Goal: Use online tool/utility: Utilize a website feature to perform a specific function

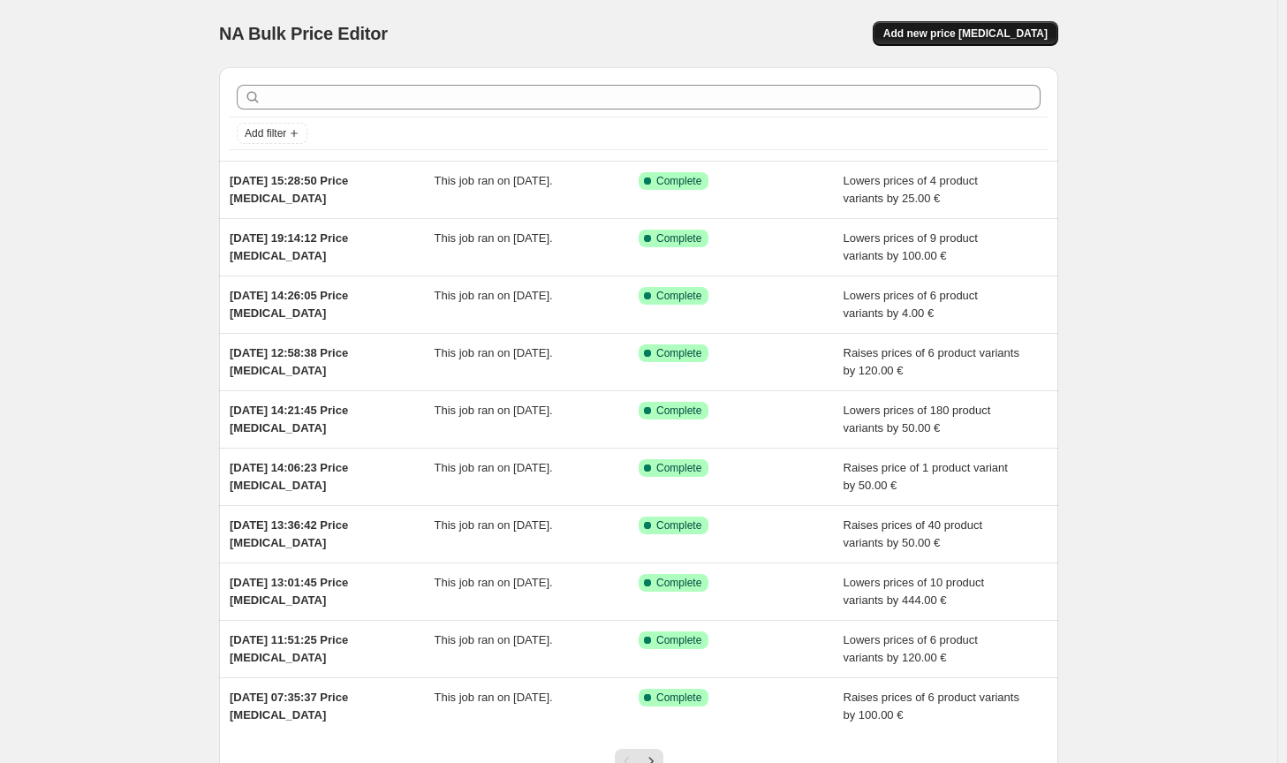
click at [976, 24] on button "Add new price [MEDICAL_DATA]" at bounding box center [964, 33] width 185 height 25
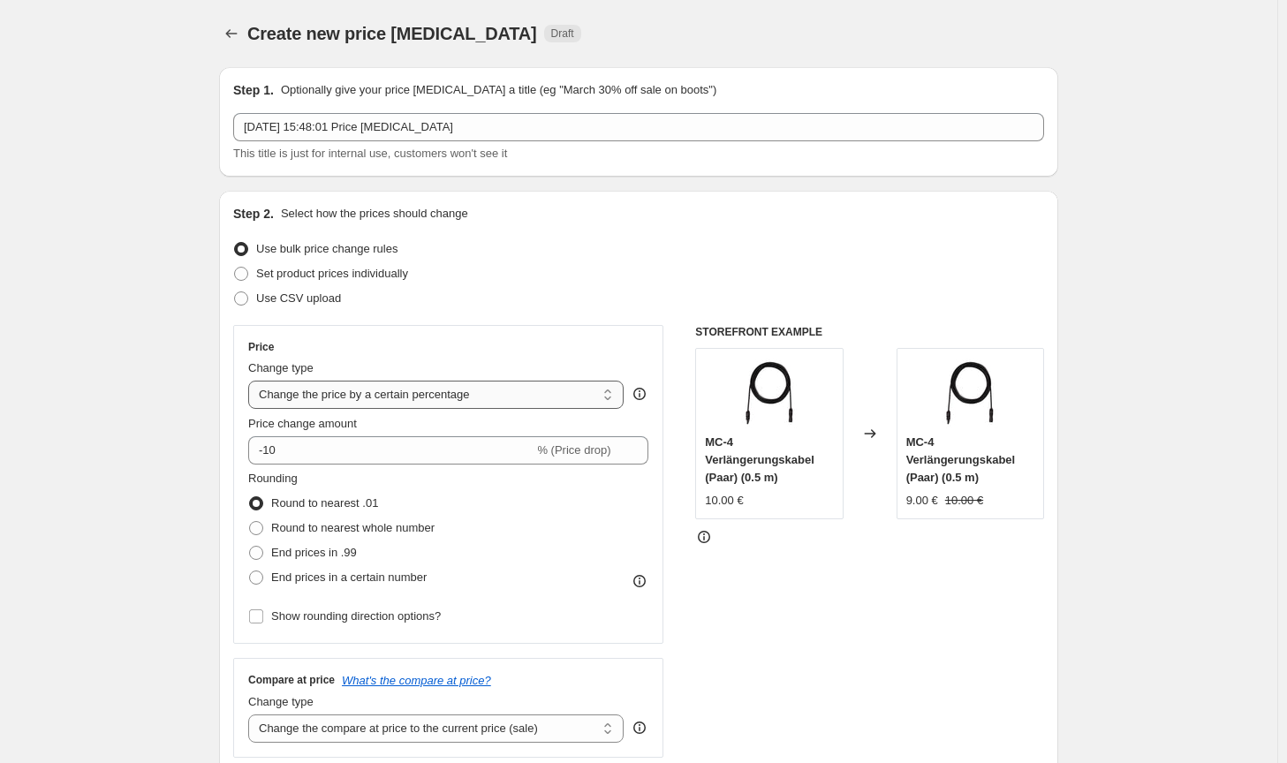
click at [401, 390] on select "Change the price to a certain amount Change the price by a certain amount Chang…" at bounding box center [435, 395] width 375 height 28
select select "by"
click at [252, 381] on select "Change the price to a certain amount Change the price by a certain amount Chang…" at bounding box center [435, 395] width 375 height 28
type input "-10.00"
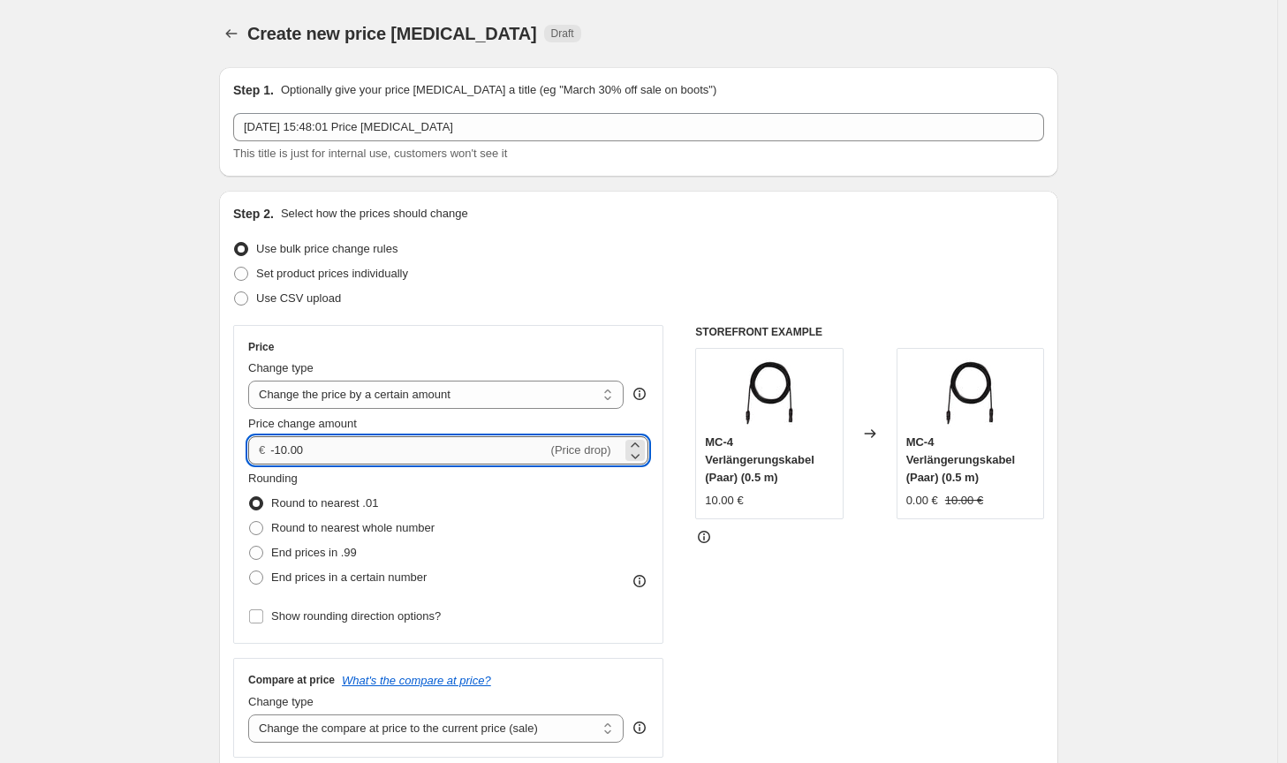
click at [296, 452] on input "-10.00" at bounding box center [408, 450] width 276 height 28
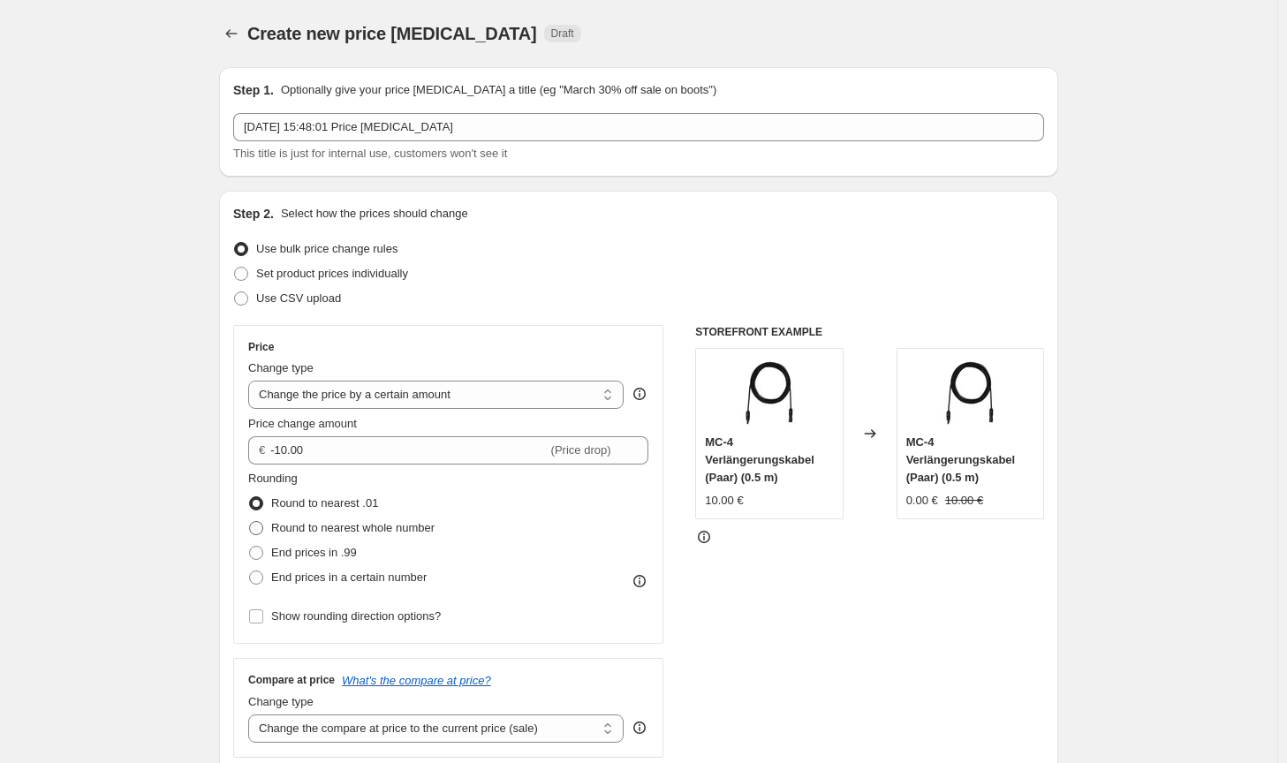
click at [340, 532] on span "Round to nearest whole number" at bounding box center [352, 527] width 163 height 13
click at [250, 522] on input "Round to nearest whole number" at bounding box center [249, 521] width 1 height 1
radio input "true"
click at [897, 624] on div "STOREFRONT EXAMPLE MC-4 Verlängerungskabel (Paar) (0.5 m) 10.00 € Changed to MC…" at bounding box center [869, 541] width 349 height 433
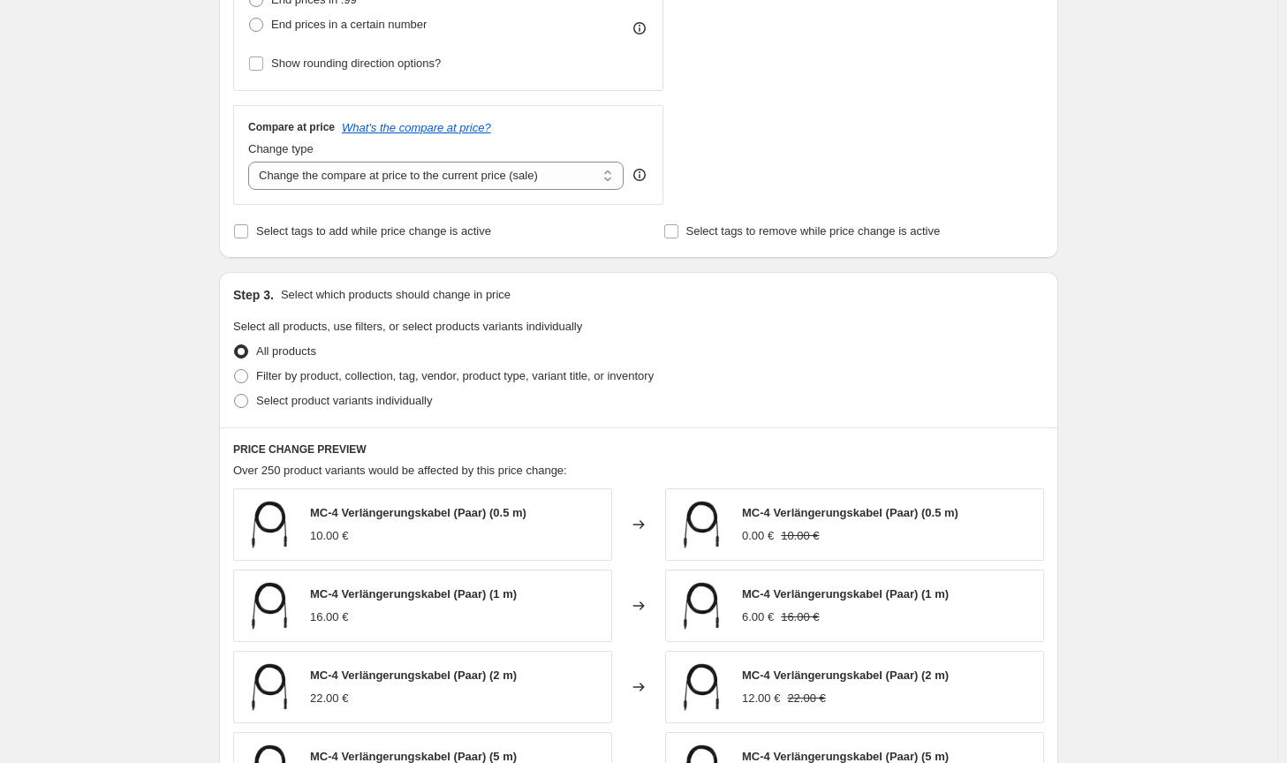
scroll to position [618, 0]
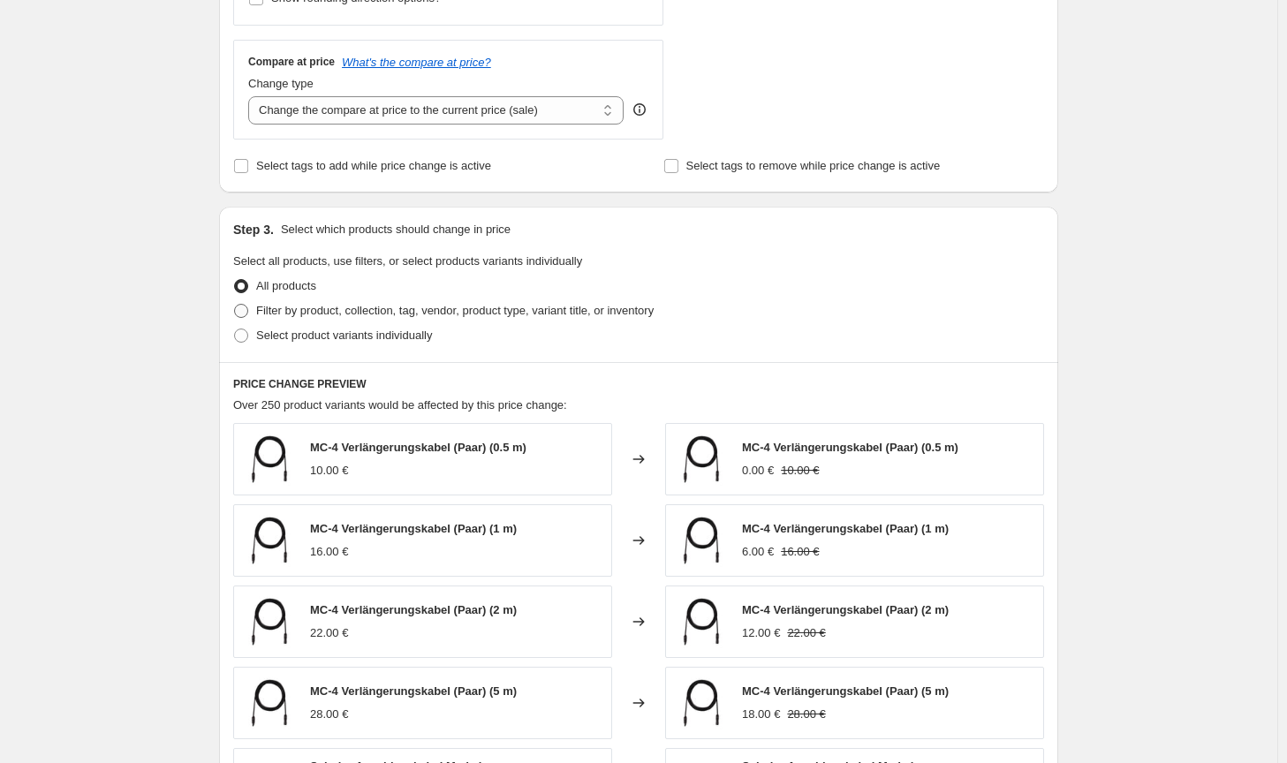
click at [593, 306] on span "Filter by product, collection, tag, vendor, product type, variant title, or inv…" at bounding box center [454, 310] width 397 height 13
click at [235, 305] on input "Filter by product, collection, tag, vendor, product type, variant title, or inv…" at bounding box center [234, 304] width 1 height 1
radio input "true"
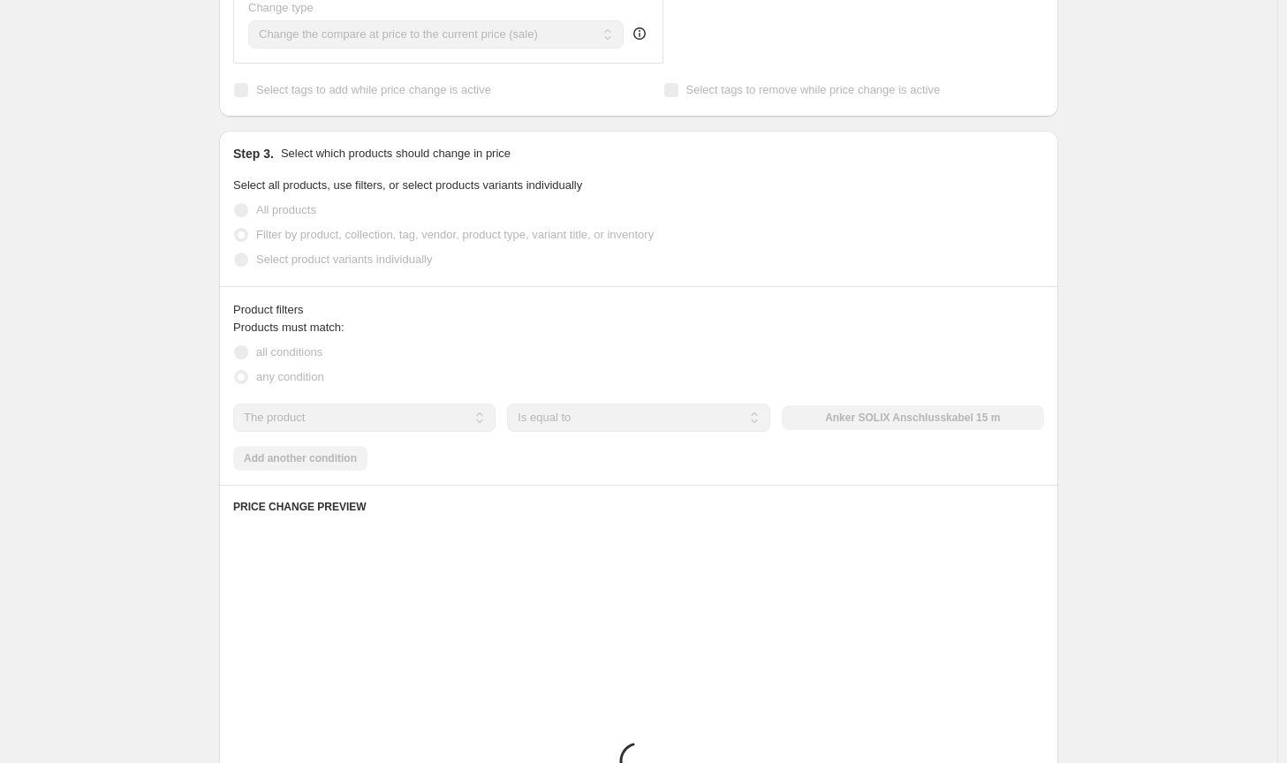
scroll to position [795, 0]
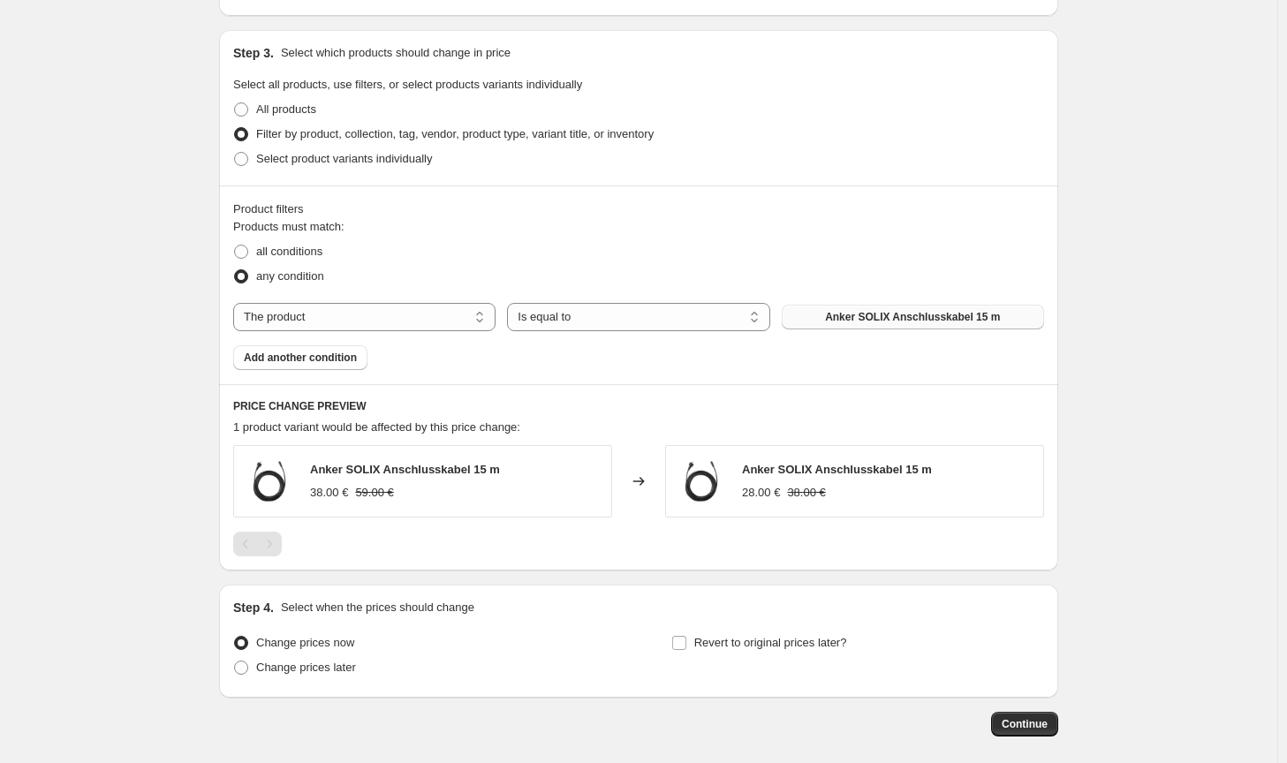
click at [934, 321] on span "Anker SOLIX Anschlusskabel 15 m" at bounding box center [912, 317] width 175 height 14
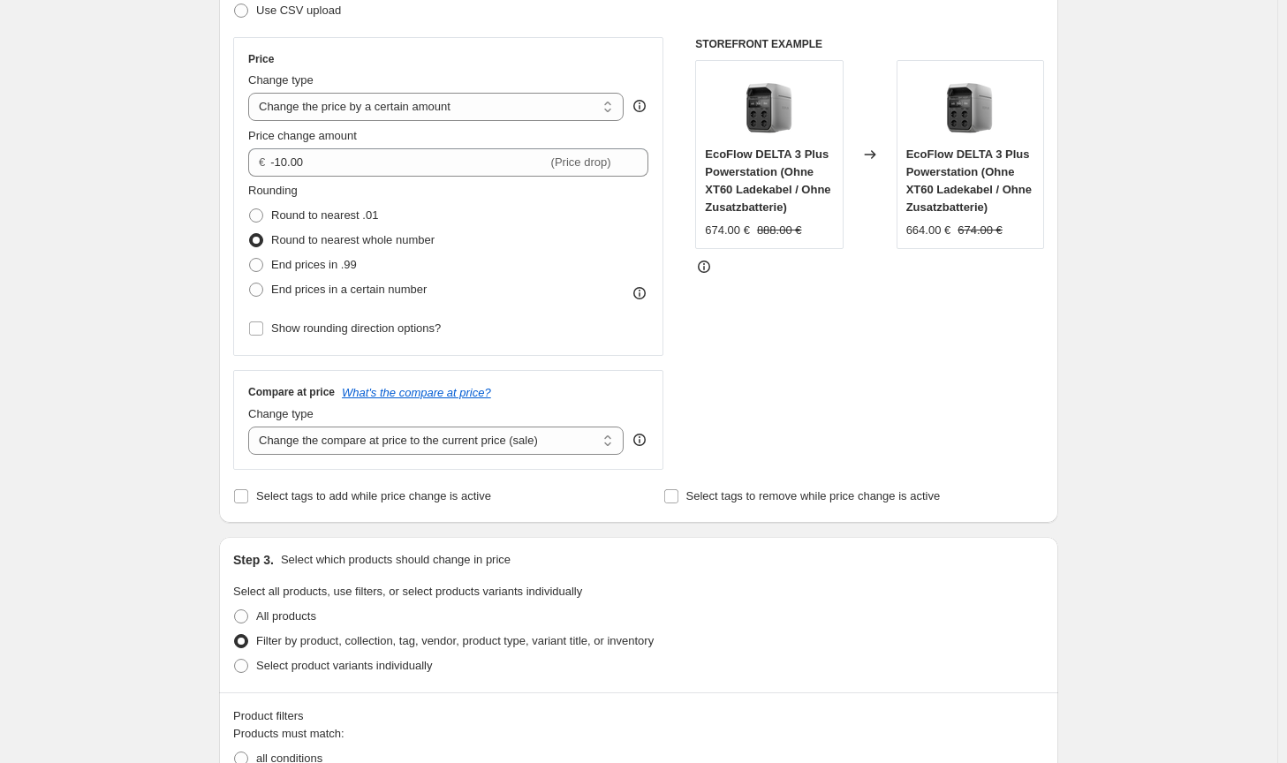
scroll to position [265, 0]
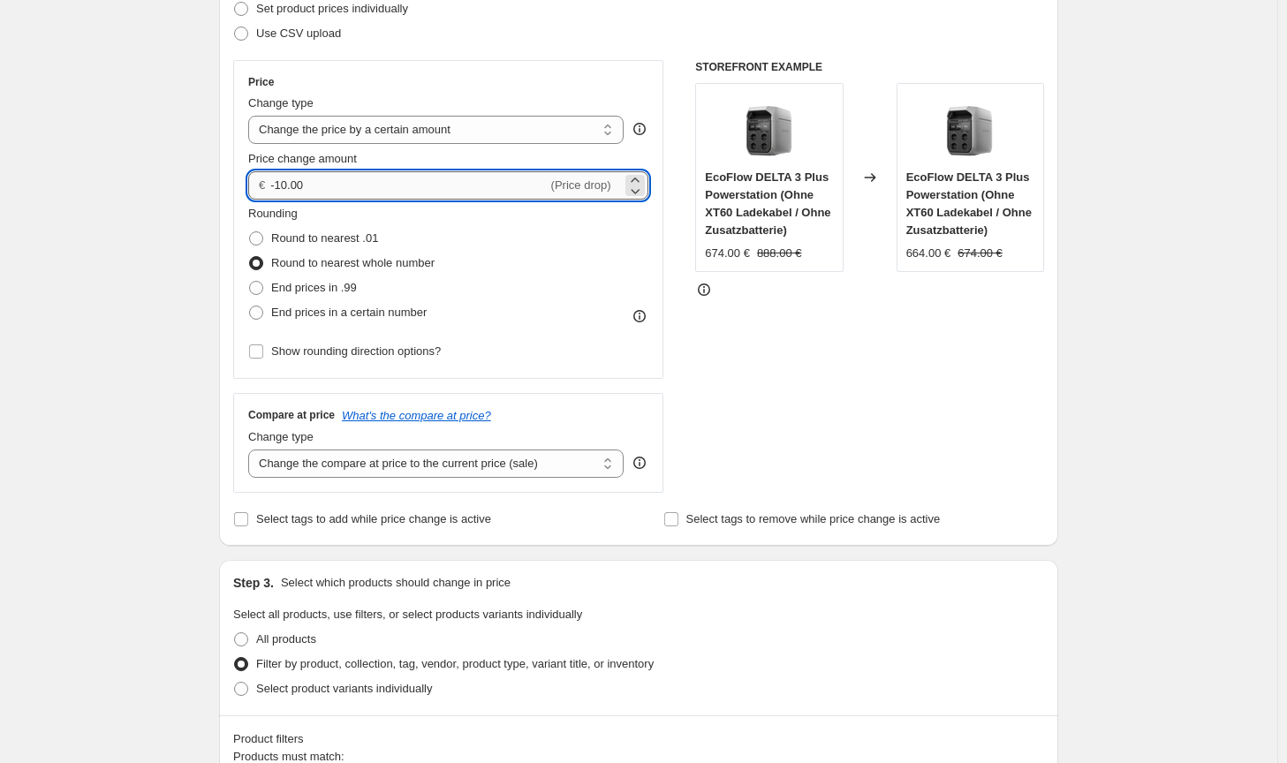
click at [283, 184] on input "-10.00" at bounding box center [408, 185] width 276 height 28
type input "-20.00"
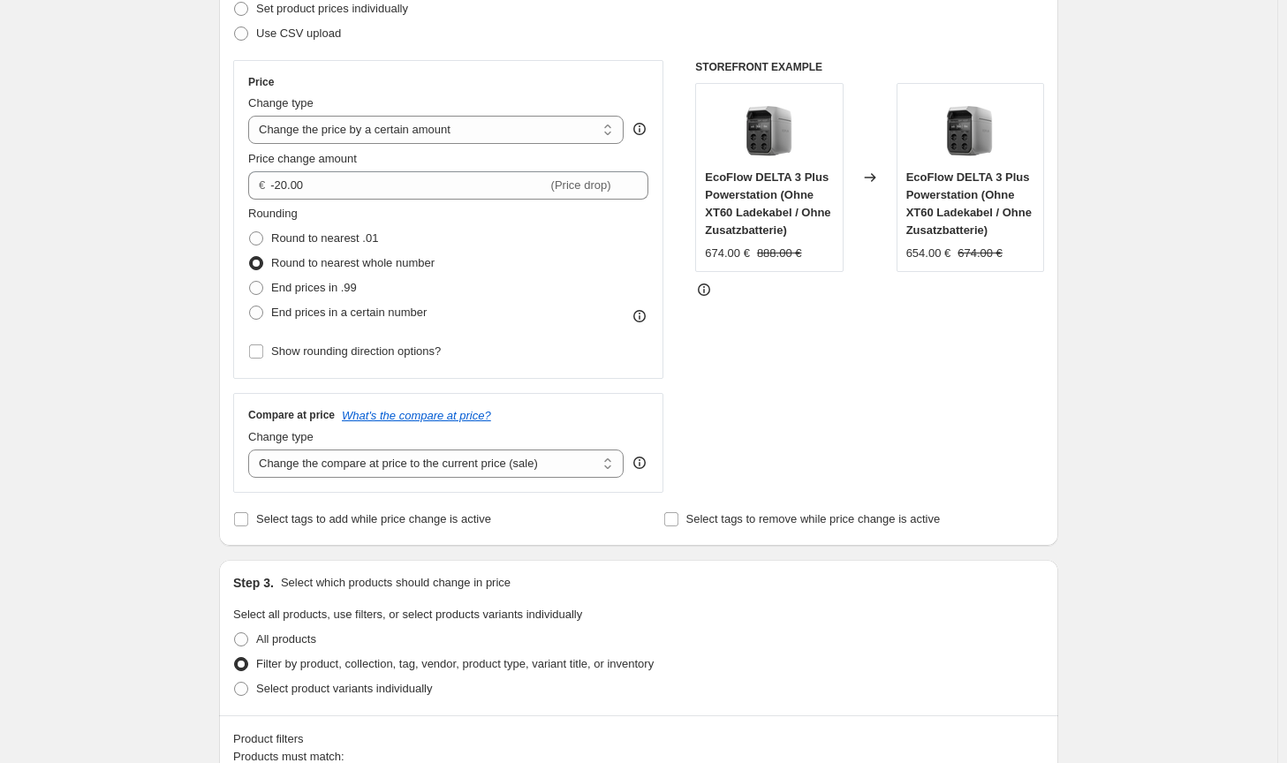
click at [863, 407] on div "STOREFRONT EXAMPLE EcoFlow DELTA 3 Plus Powerstation (Ohne XT60 Ladekabel / Ohn…" at bounding box center [869, 276] width 349 height 433
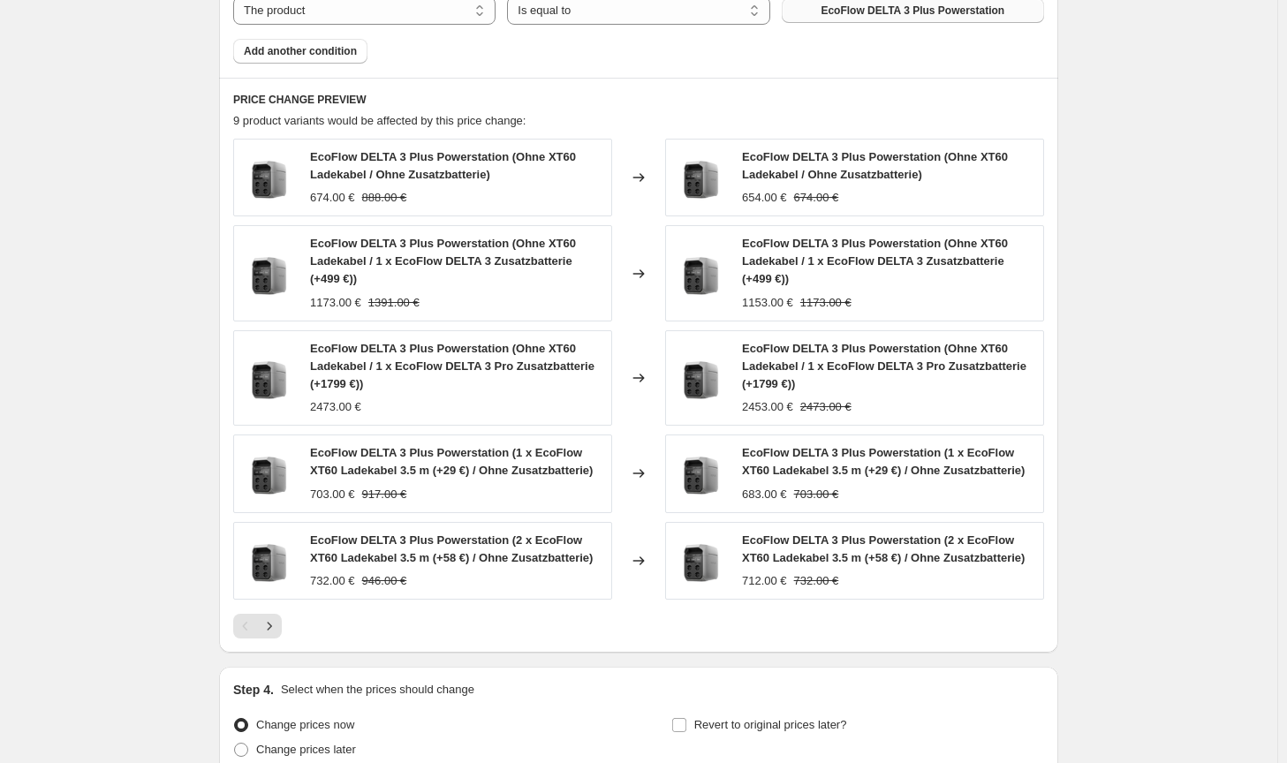
scroll to position [1148, 0]
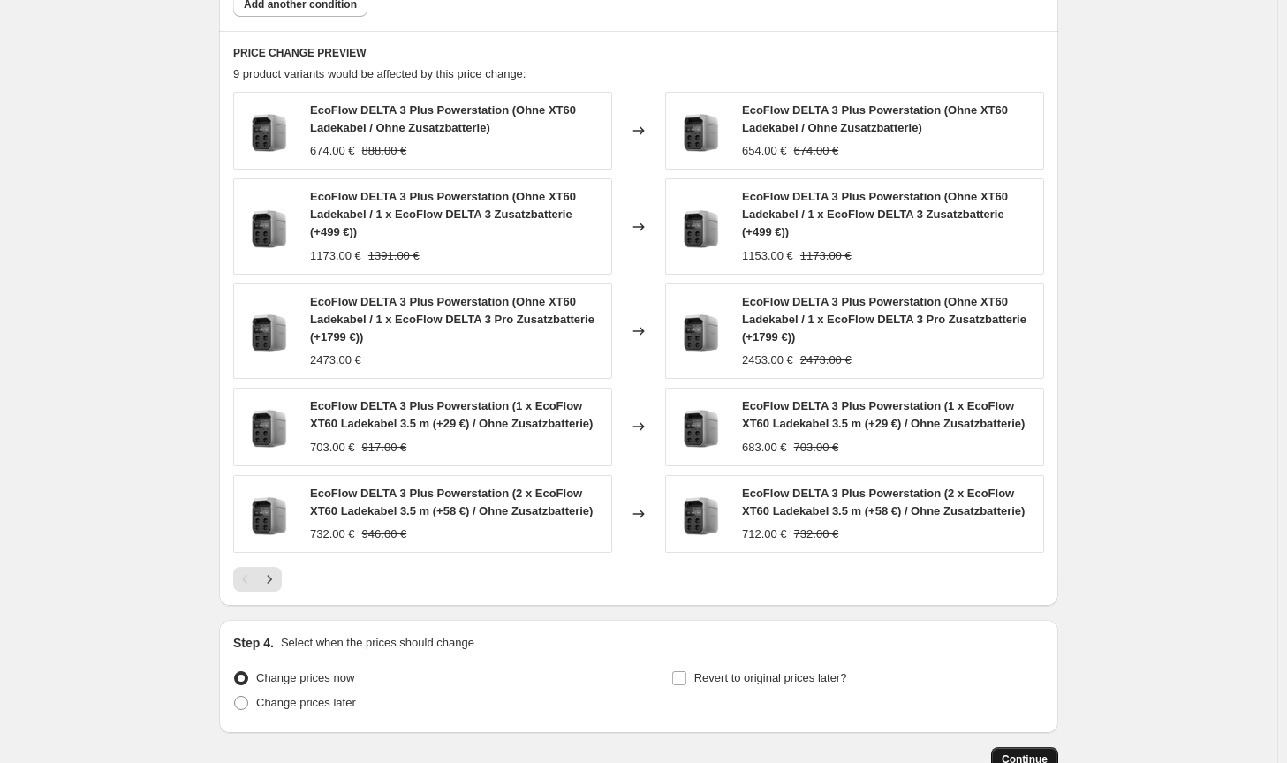
click at [1024, 747] on button "Continue" at bounding box center [1024, 759] width 67 height 25
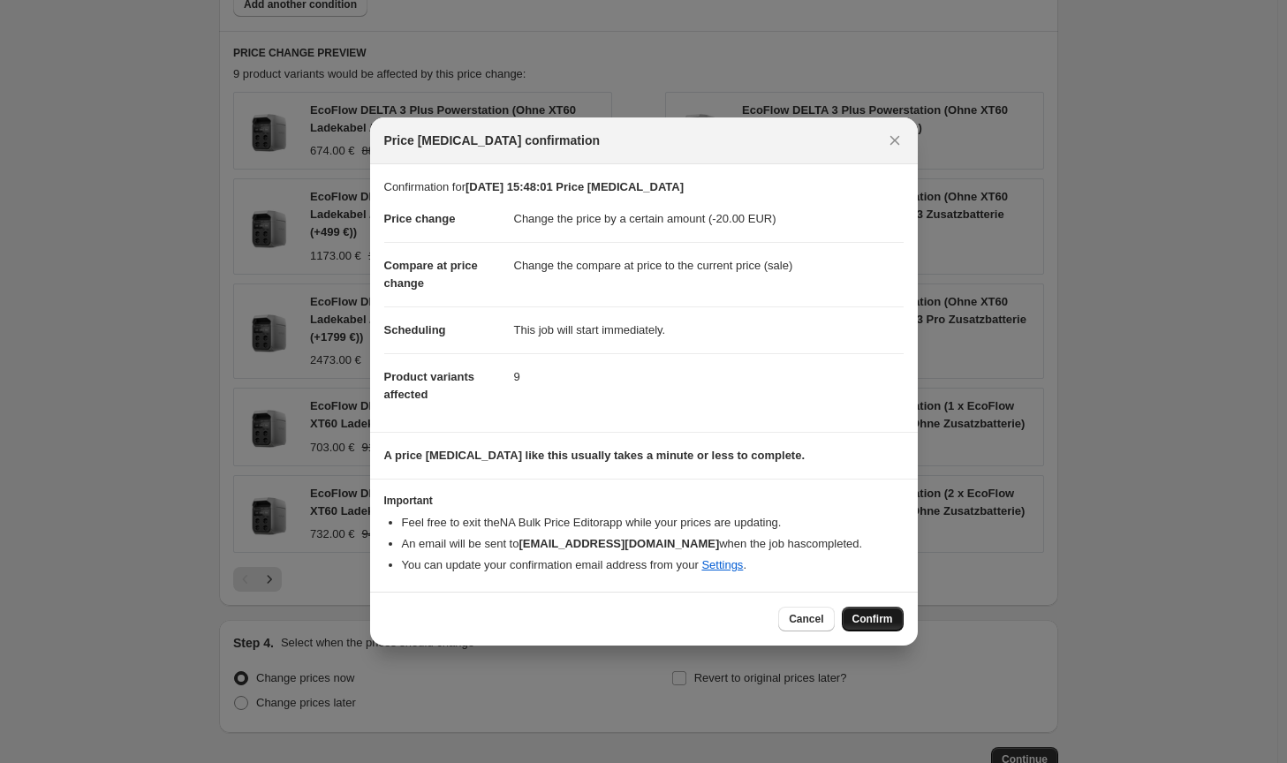
click at [873, 623] on span "Confirm" at bounding box center [872, 619] width 41 height 14
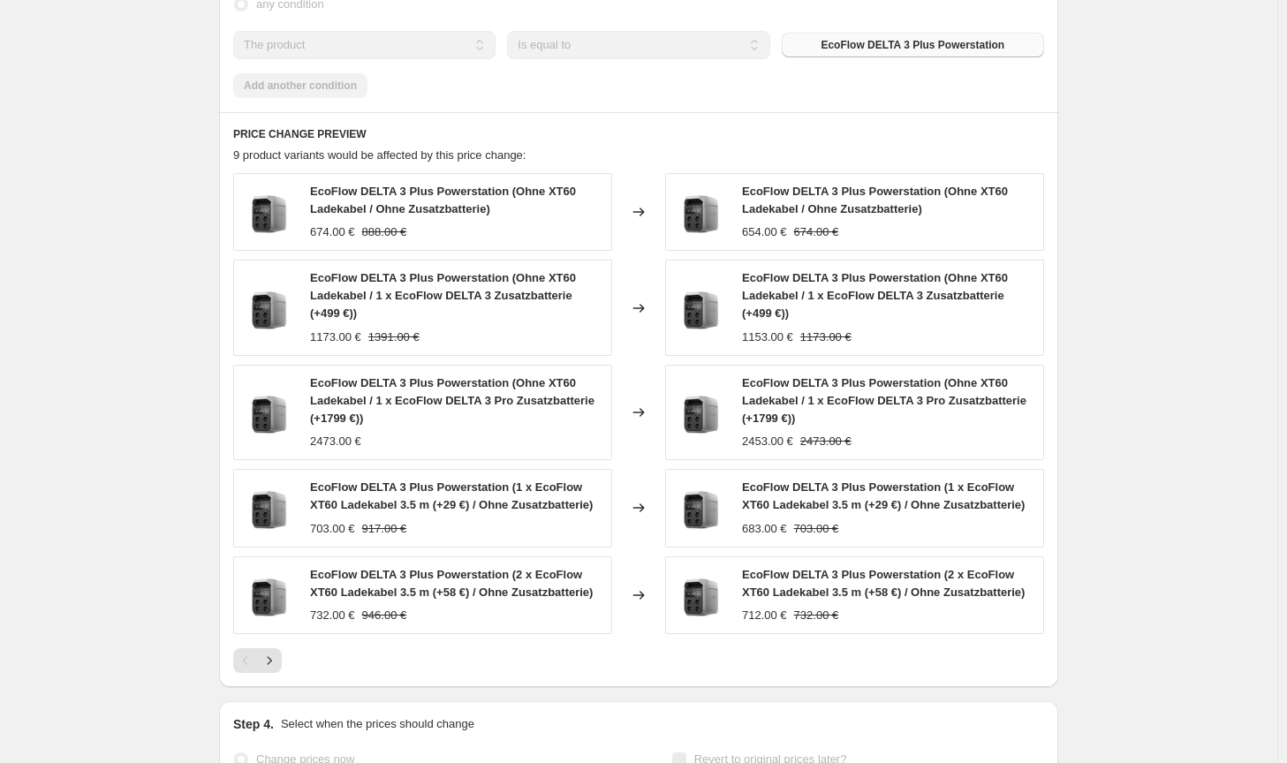
select select "by"
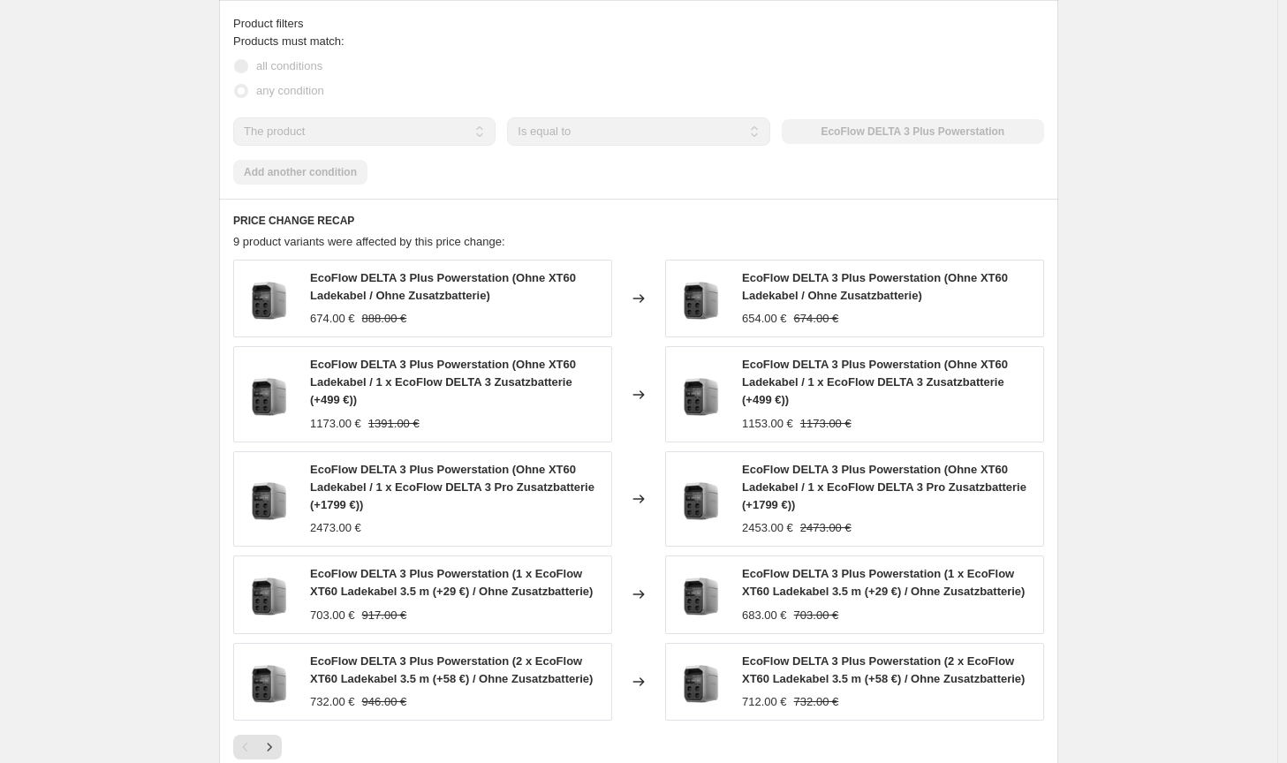
scroll to position [0, 0]
